Goal: Task Accomplishment & Management: Manage account settings

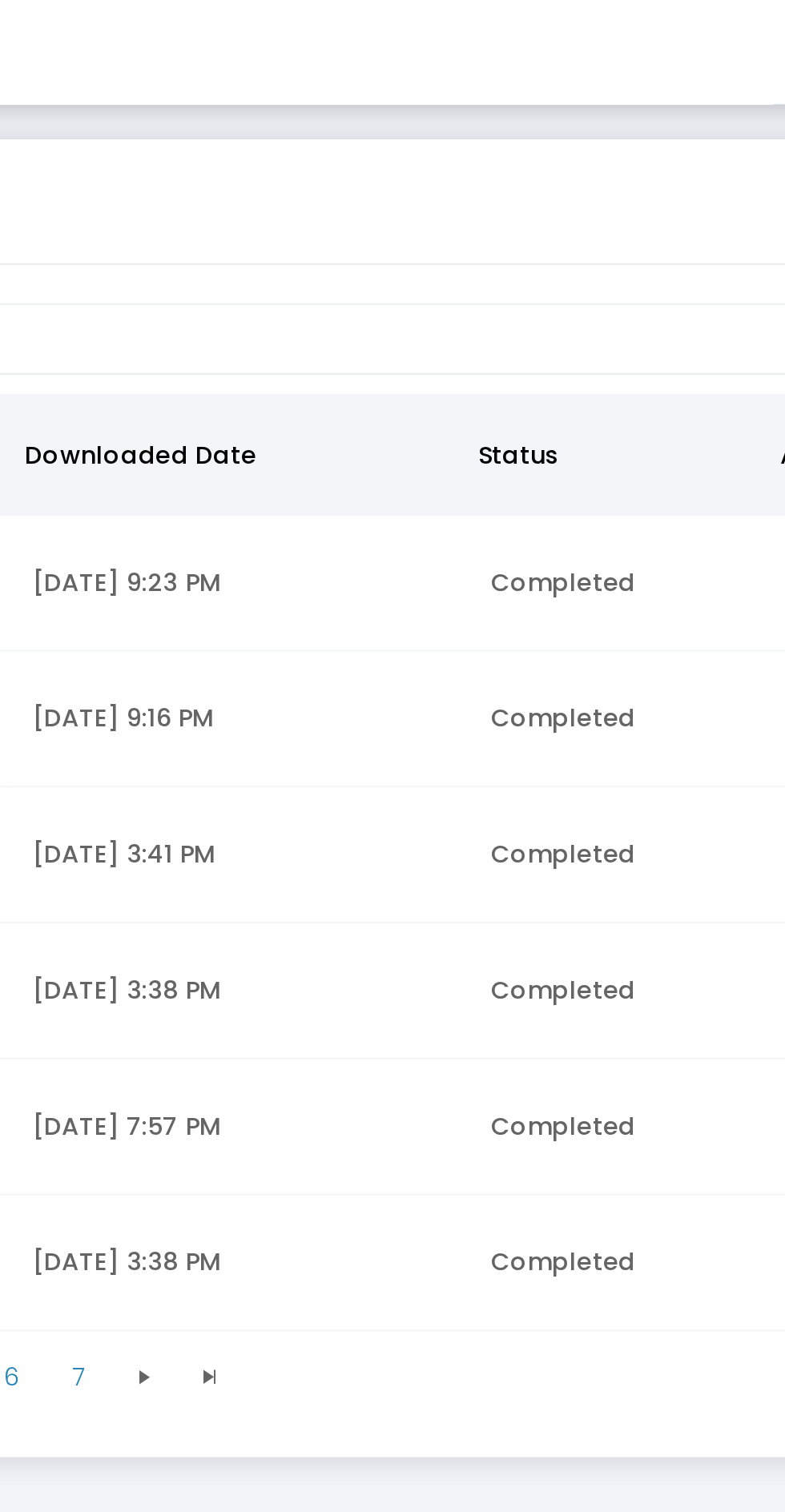
click at [438, 410] on td "[DATE] 3:41 PM" at bounding box center [381, 393] width 211 height 63
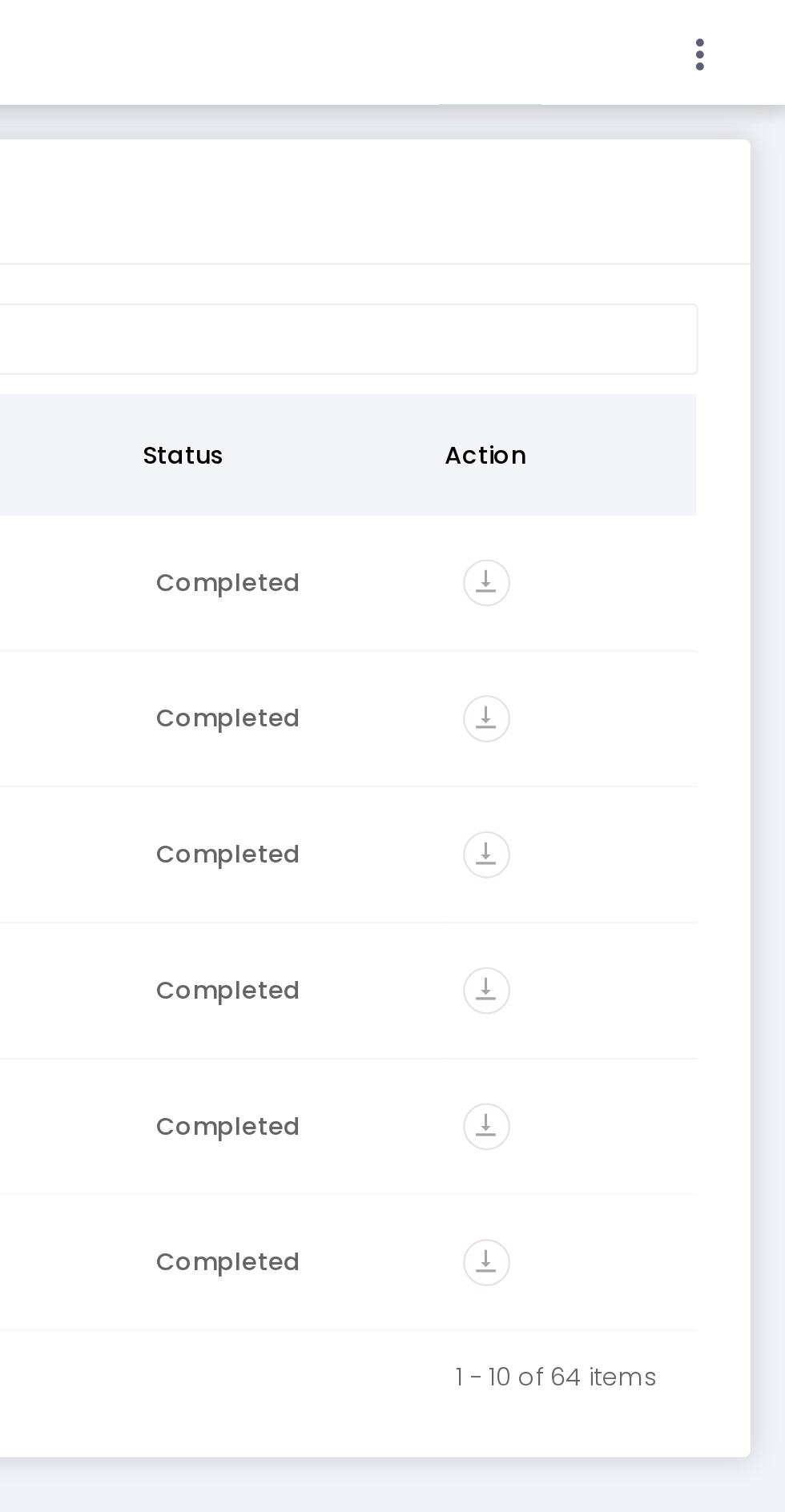
click at [752, 32] on icon at bounding box center [745, 25] width 15 height 20
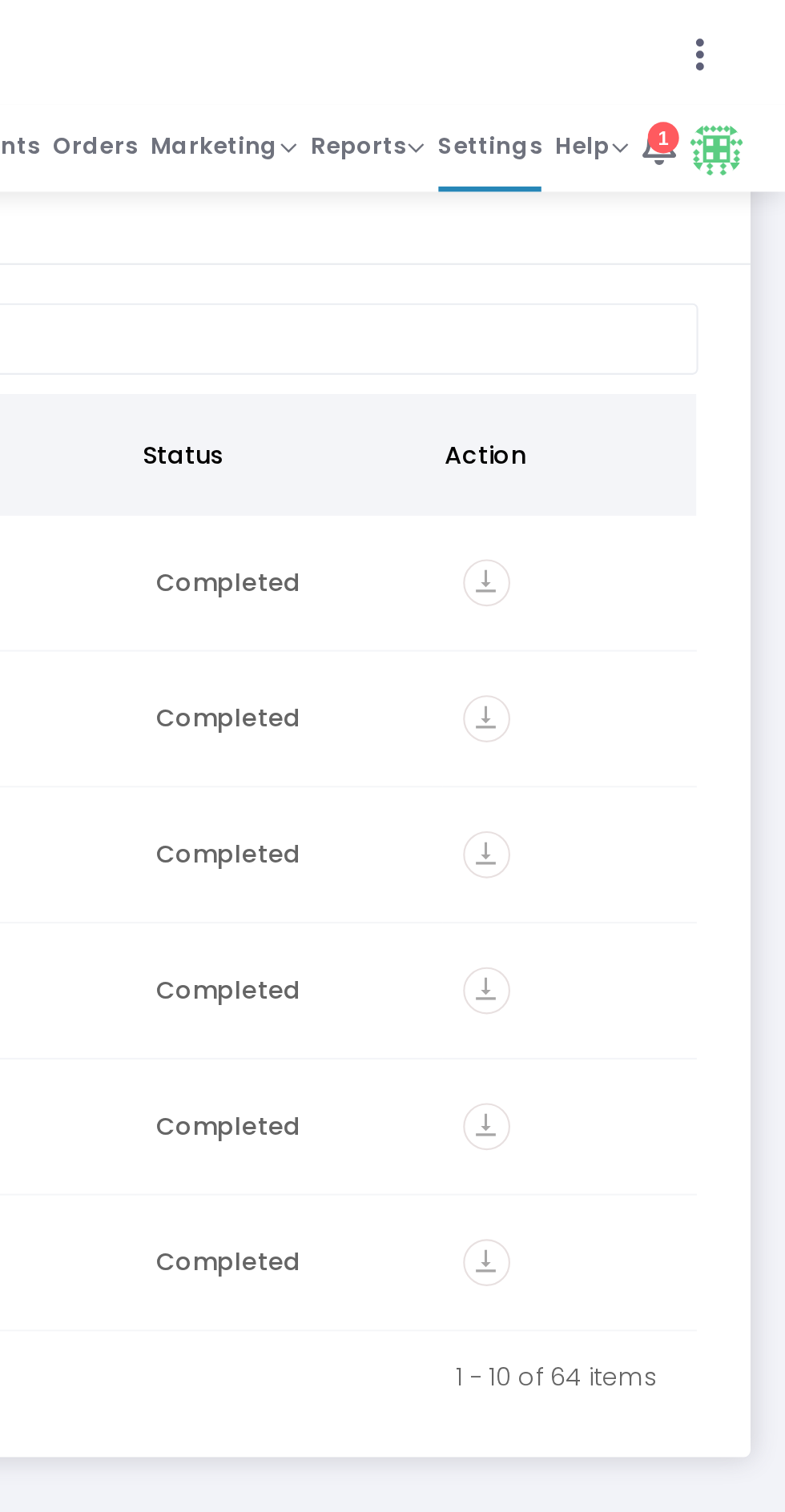
click at [482, 72] on span "Orders" at bounding box center [468, 67] width 39 height 23
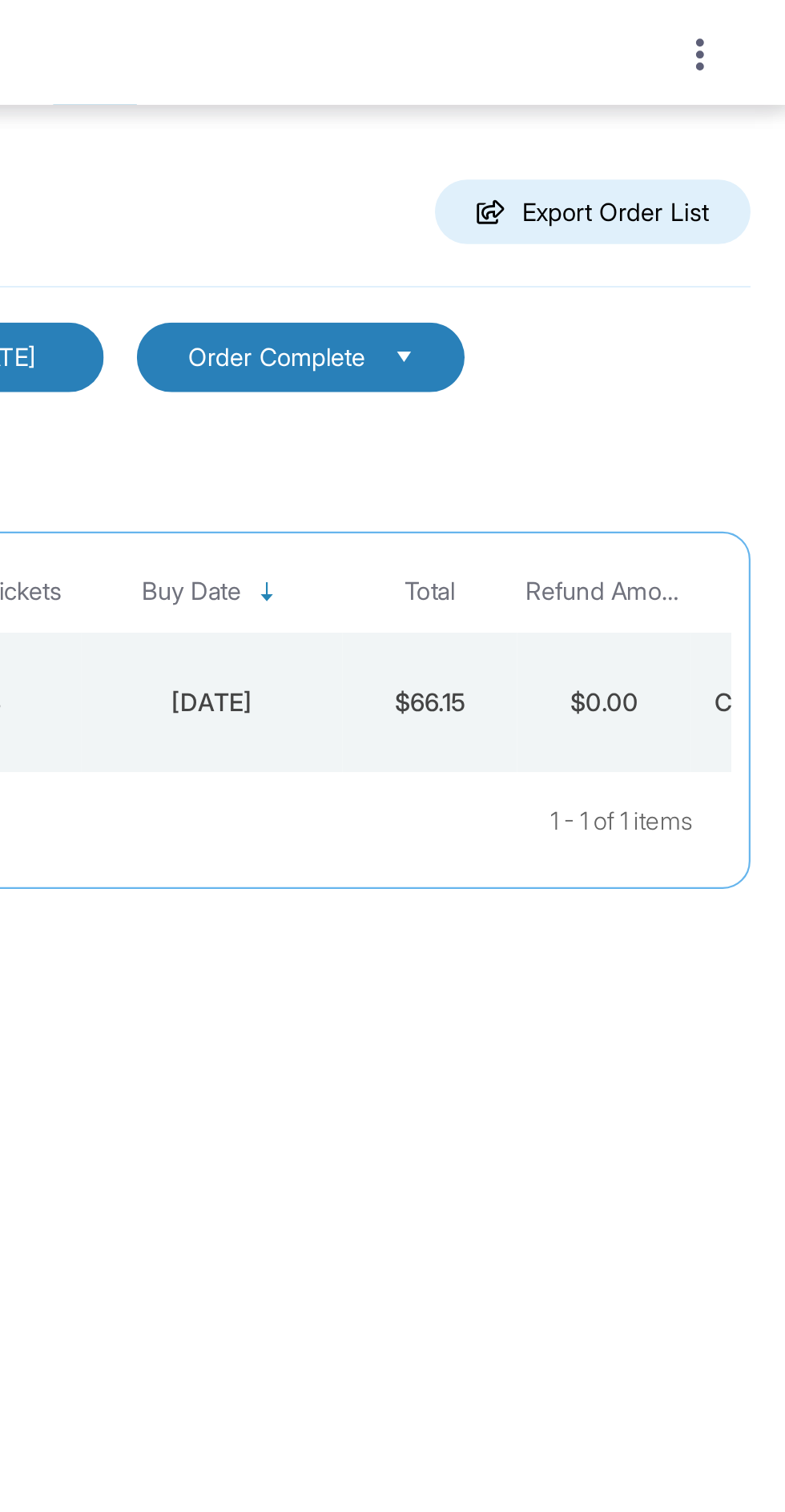
click at [742, 25] on div at bounding box center [392, 756] width 785 height 1512
click at [745, 21] on icon at bounding box center [745, 25] width 15 height 20
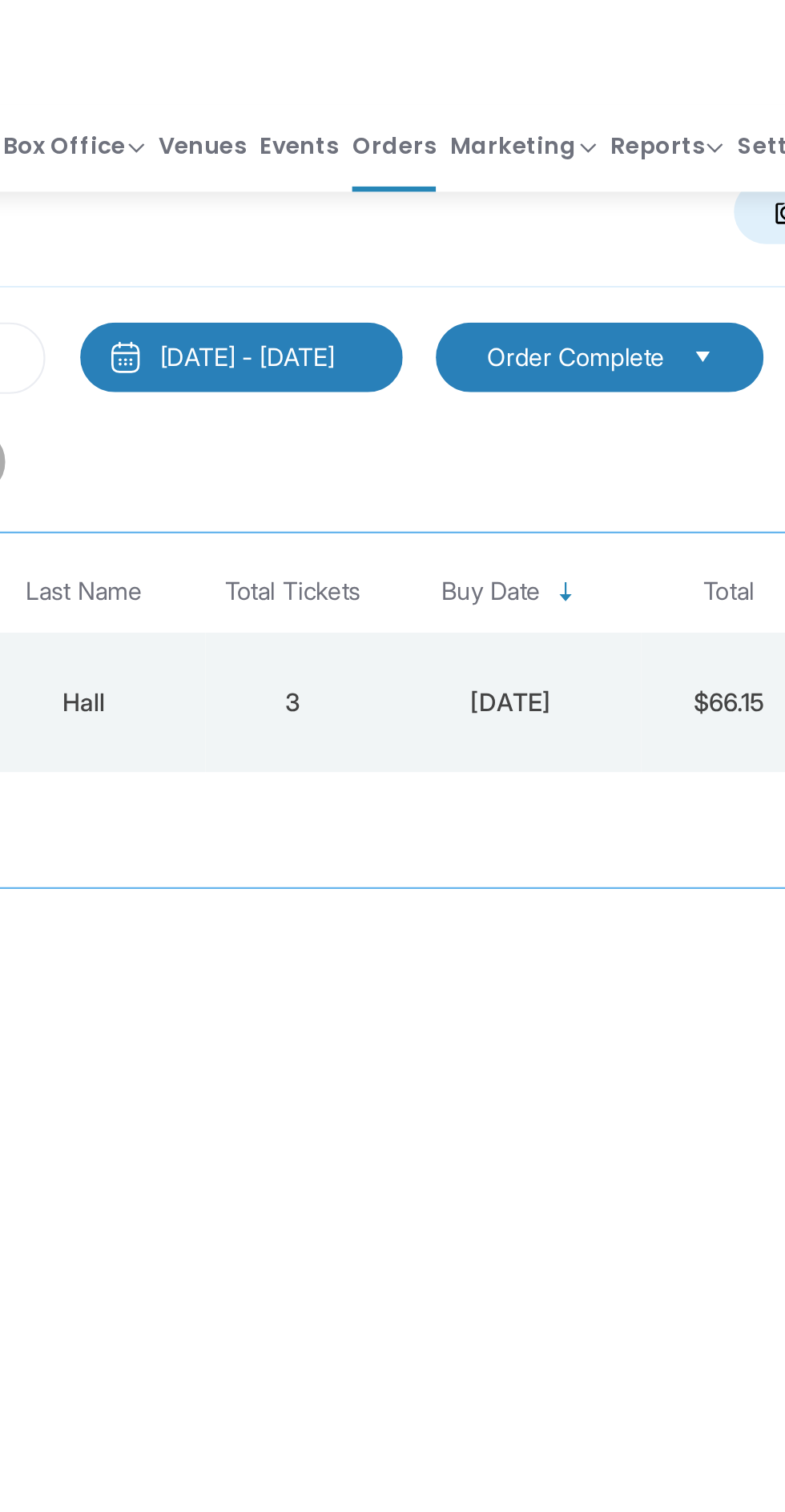
click at [440, 68] on span "Events" at bounding box center [423, 67] width 36 height 23
